Goal: Task Accomplishment & Management: Use online tool/utility

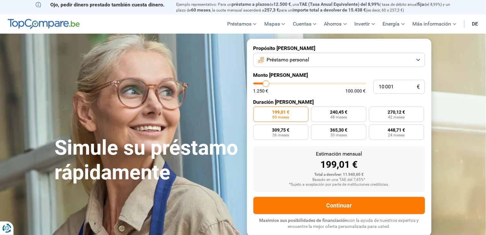
click at [383, 158] on div "Estimación mensual 199,01 €" at bounding box center [339, 161] width 161 height 18
click at [399, 139] on label "448,71 € 24 meses" at bounding box center [396, 132] width 55 height 15
click at [373, 129] on input "448,71 € 24 meses" at bounding box center [371, 127] width 4 height 4
radio input "true"
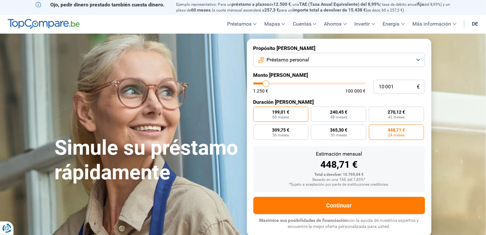
click at [275, 110] on font "199,01 €" at bounding box center [280, 112] width 17 height 5
click at [258, 109] on input "199,01 € 60 meses" at bounding box center [255, 109] width 4 height 4
radio input "true"
type input "13 750"
type input "13750"
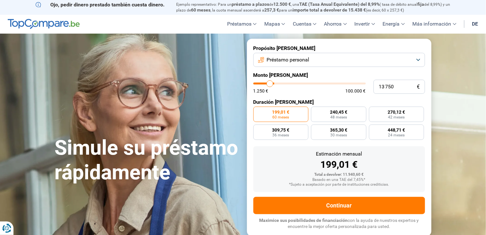
type input "22 500"
type input "22500"
type input "29 250"
type input "29250"
type input "34 500"
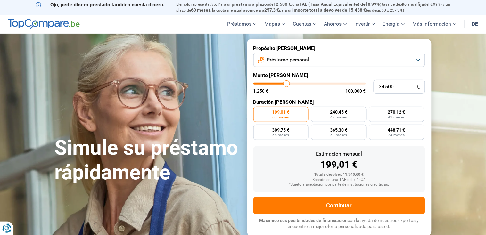
type input "34500"
type input "36 000"
type input "36000"
type input "46 500"
type input "46500"
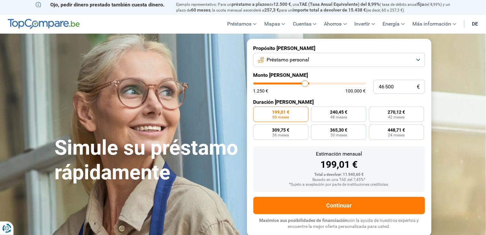
type input "50 750"
type input "50750"
type input "51 500"
type input "51500"
type input "51 000"
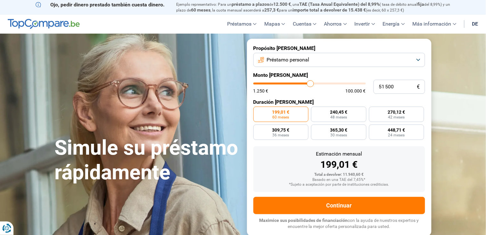
type input "51000"
type input "49 500"
type input "49500"
type input "49 250"
type input "49250"
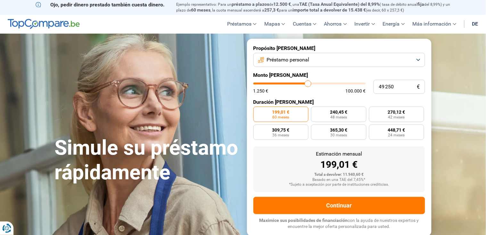
type input "49 000"
drag, startPoint x: 268, startPoint y: 85, endPoint x: 308, endPoint y: 86, distance: 40.4
type input "49000"
click at [308, 85] on input "range" at bounding box center [309, 84] width 112 height 2
radio input "false"
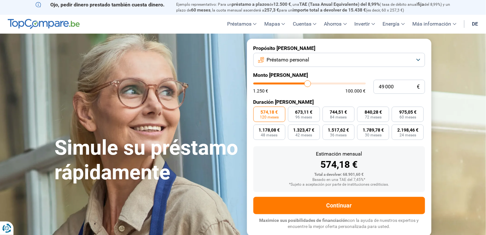
type input "42 500"
type input "42500"
type input "1 250"
drag, startPoint x: 307, startPoint y: 83, endPoint x: 227, endPoint y: 73, distance: 79.8
type input "1250"
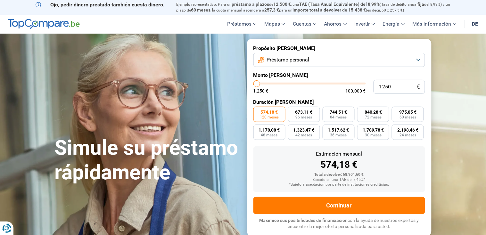
click at [253, 83] on input "range" at bounding box center [309, 84] width 112 height 2
radio input "true"
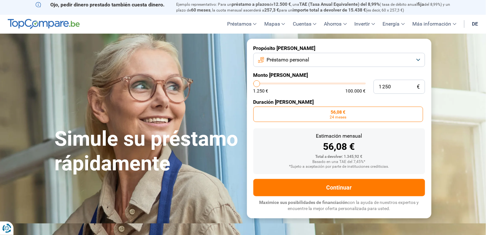
type input "1 500"
type input "1500"
type input "2 000"
type input "2000"
type input "3 500"
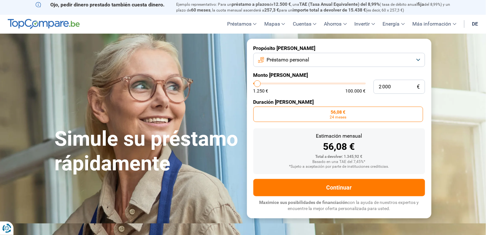
type input "3500"
type input "3 750"
type input "3750"
type input "4 000"
type input "4000"
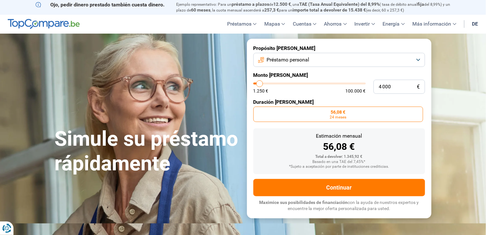
type input "5 000"
type input "5000"
type input "5 500"
type input "5500"
type input "5 750"
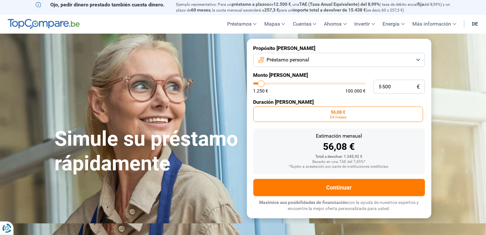
type input "5750"
type input "6 000"
type input "6000"
type input "8 250"
type input "8250"
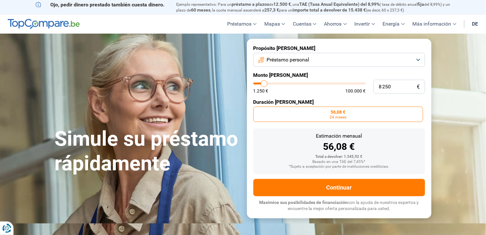
type input "8 750"
type input "8750"
type input "9 000"
type input "9000"
type input "9 750"
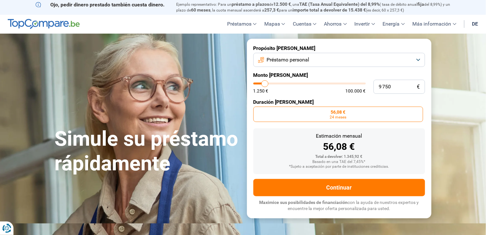
type input "9750"
type input "10 000"
type input "10000"
type input "10 250"
drag, startPoint x: 257, startPoint y: 81, endPoint x: 267, endPoint y: 85, distance: 10.4
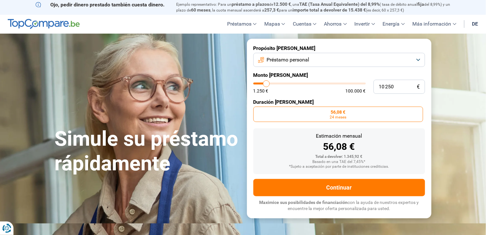
type input "10250"
click at [267, 85] on input "range" at bounding box center [309, 84] width 112 height 2
radio input "false"
